Goal: Transaction & Acquisition: Download file/media

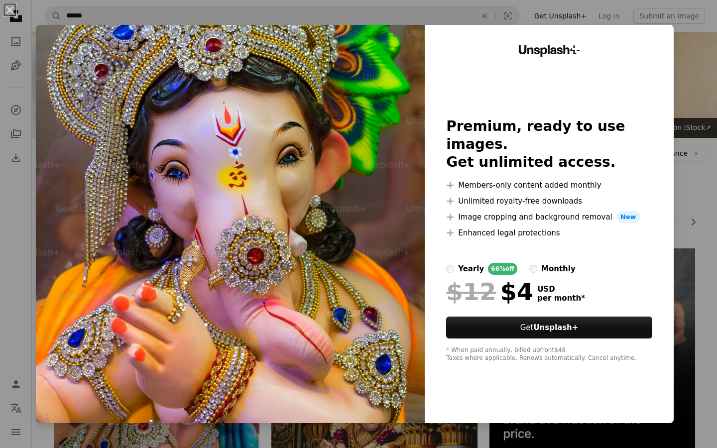
scroll to position [492, 0]
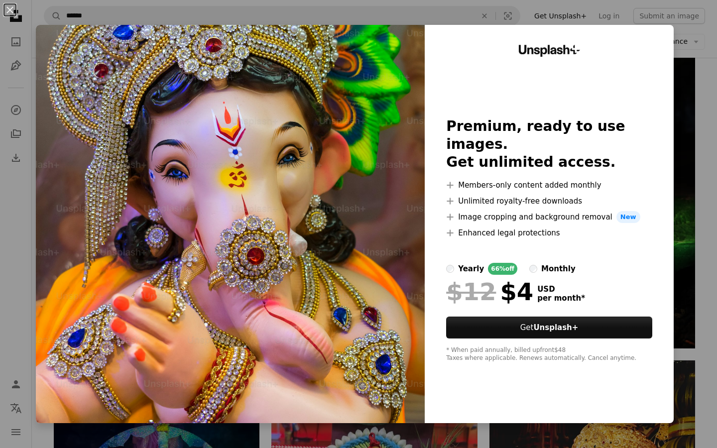
click at [708, 94] on div "An X shape Unsplash+ Premium, ready to use images. Get unlimited access. A plus…" at bounding box center [358, 224] width 717 height 448
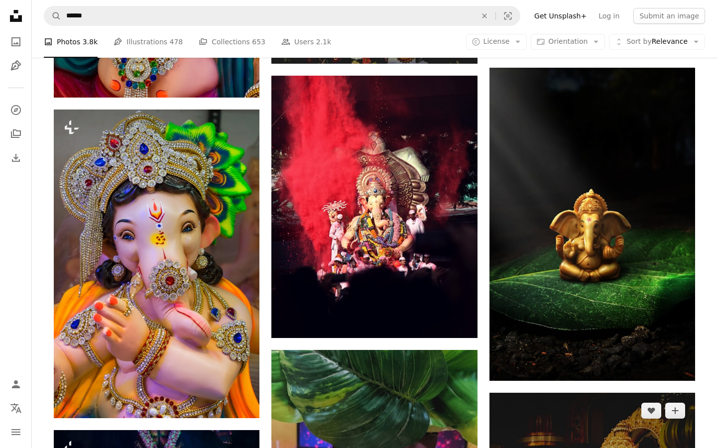
scroll to position [469, 0]
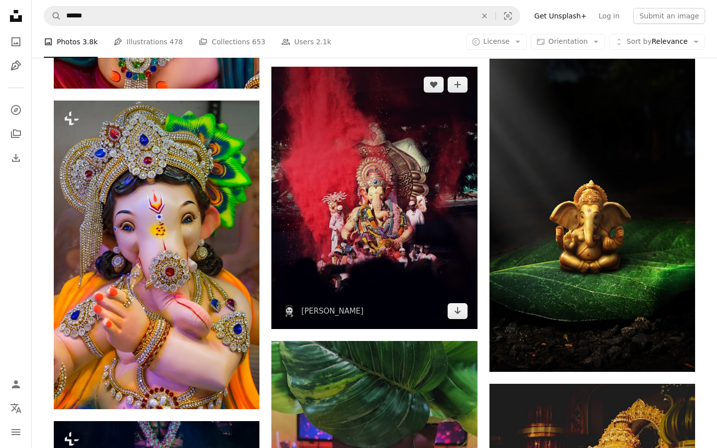
click at [411, 237] on img at bounding box center [375, 198] width 206 height 263
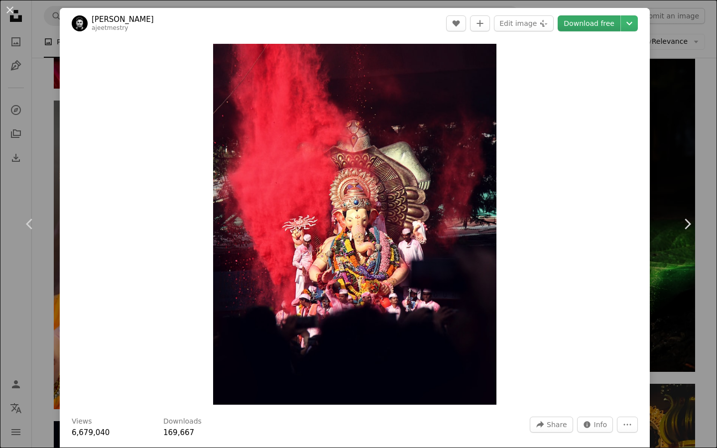
click at [601, 25] on link "Download free" at bounding box center [589, 23] width 63 height 16
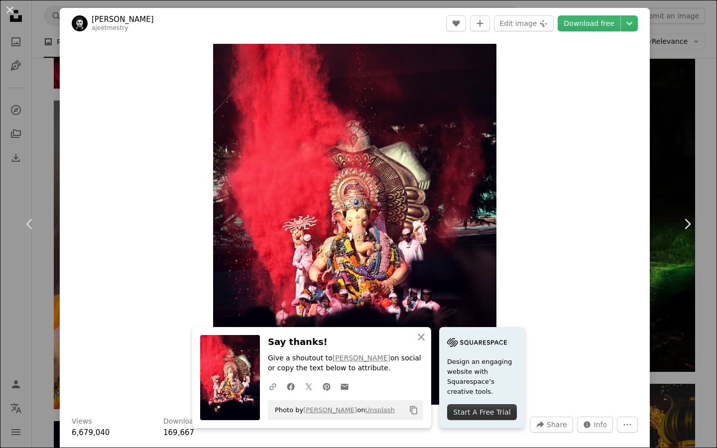
click at [706, 85] on div "An X shape Chevron left Chevron right An X shape Close Say thanks! Give a shout…" at bounding box center [358, 224] width 717 height 448
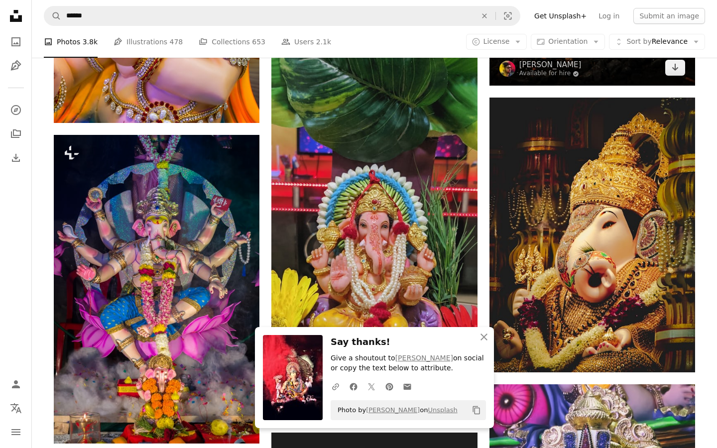
scroll to position [760, 0]
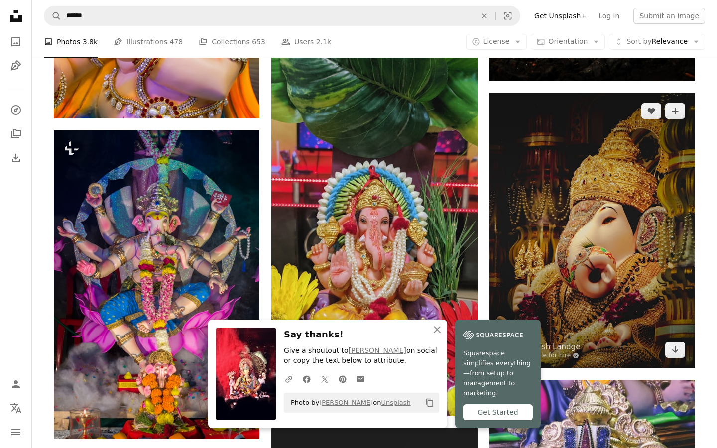
click at [584, 238] on img at bounding box center [593, 230] width 206 height 275
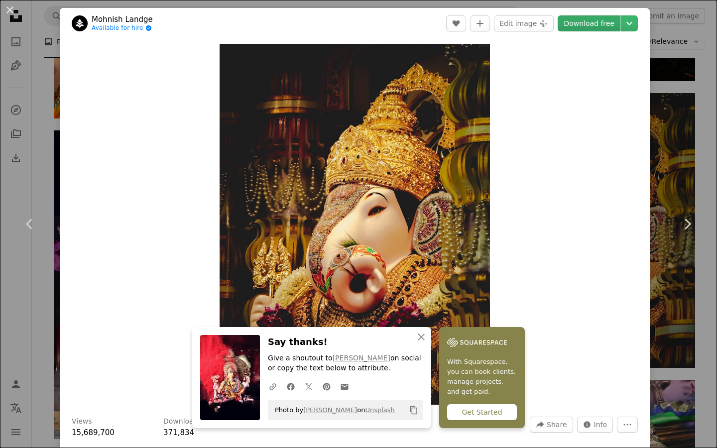
click at [615, 27] on link "Download free" at bounding box center [589, 23] width 63 height 16
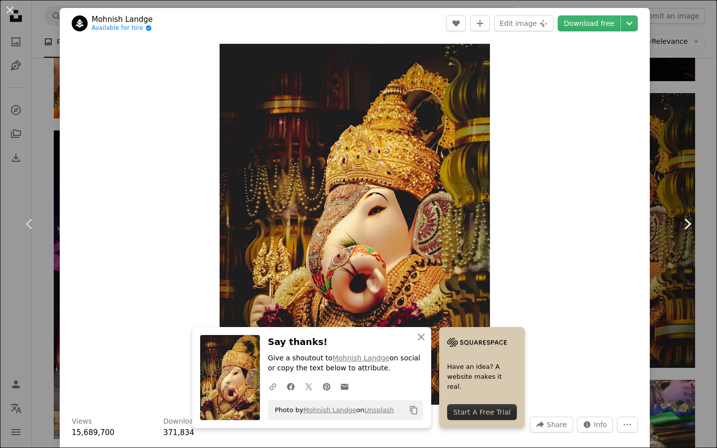
click at [706, 186] on link "Chevron right" at bounding box center [688, 224] width 60 height 96
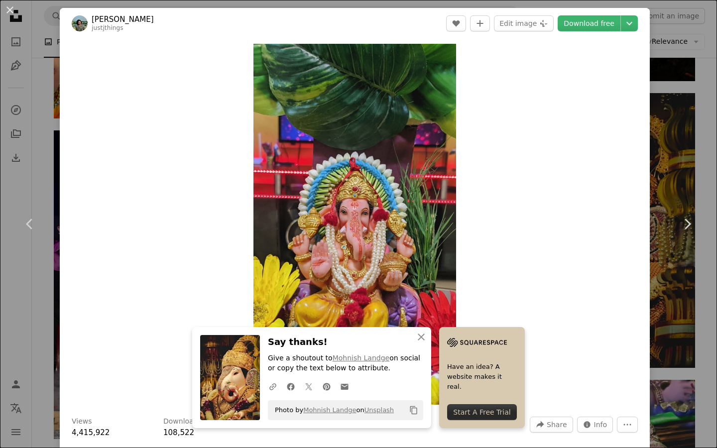
click at [689, 169] on div "An X shape Chevron left Chevron right An X shape Close Say thanks! Give a shout…" at bounding box center [358, 224] width 717 height 448
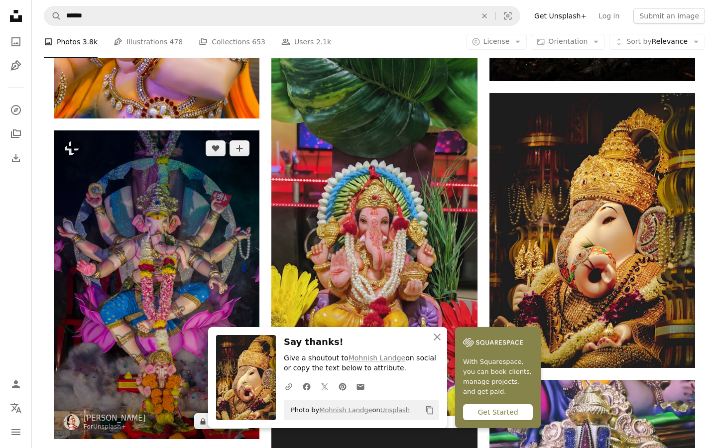
click at [178, 226] on img at bounding box center [157, 285] width 206 height 309
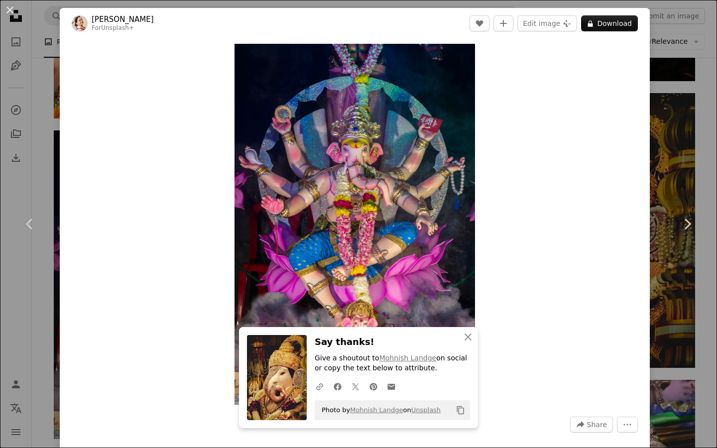
click at [691, 156] on div "An X shape Chevron left Chevron right An X shape Close Say thanks! Give a shout…" at bounding box center [358, 224] width 717 height 448
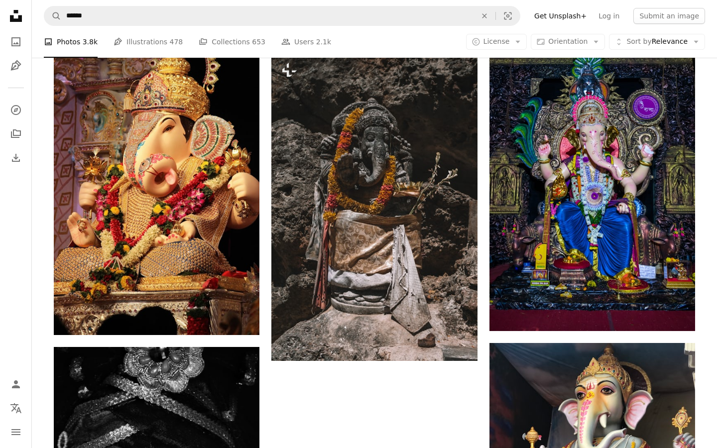
scroll to position [1740, 0]
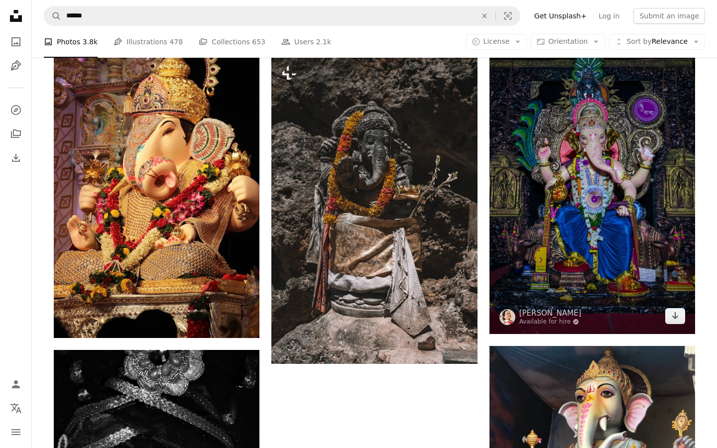
click at [596, 187] on img at bounding box center [593, 179] width 206 height 309
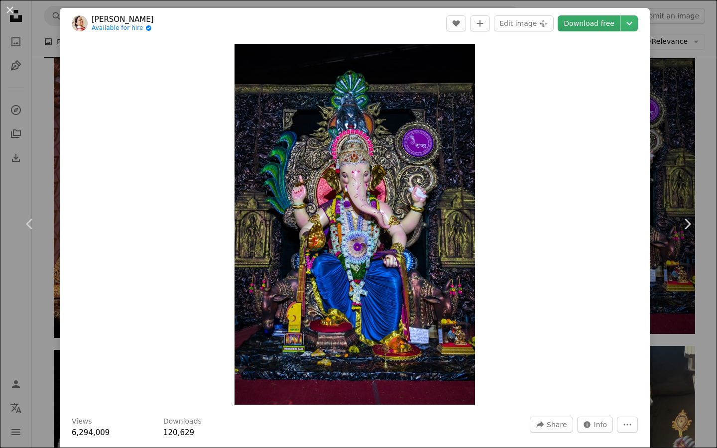
click at [607, 24] on link "Download free" at bounding box center [589, 23] width 63 height 16
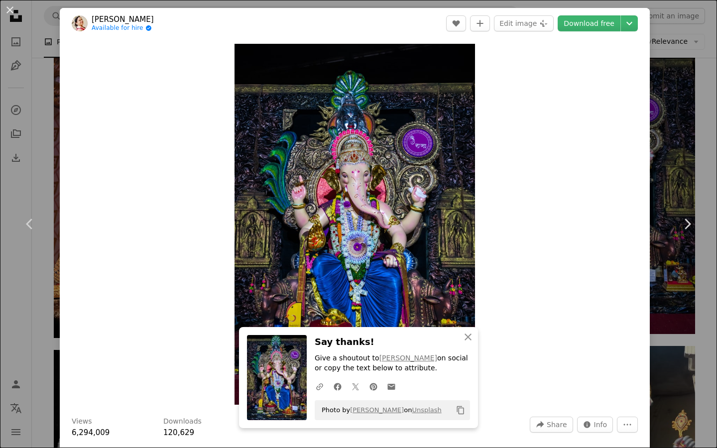
click at [696, 141] on div "An X shape Chevron left Chevron right An X shape Close Say thanks! Give a shout…" at bounding box center [358, 224] width 717 height 448
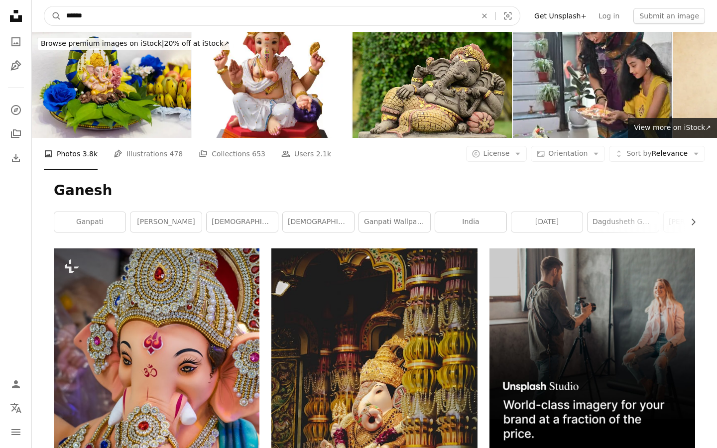
click at [177, 15] on input "******" at bounding box center [267, 15] width 413 height 19
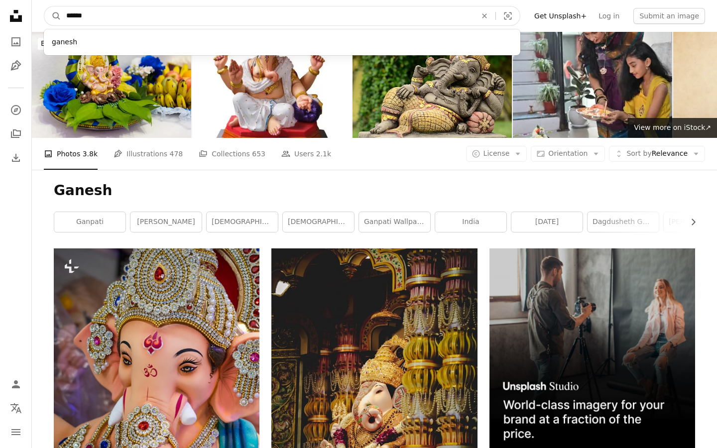
click at [69, 16] on input "******" at bounding box center [267, 15] width 413 height 19
click at [66, 16] on input "******" at bounding box center [267, 15] width 413 height 19
type input "**********"
click button "A magnifying glass" at bounding box center [52, 15] width 17 height 19
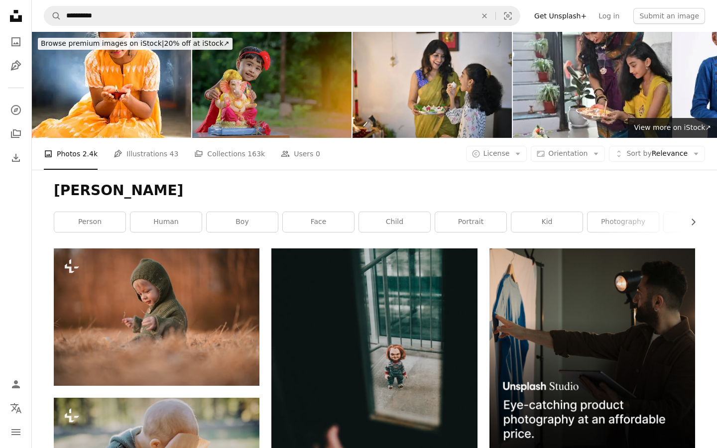
click at [274, 120] on img at bounding box center [271, 85] width 159 height 106
